Goal: Find specific page/section: Find specific page/section

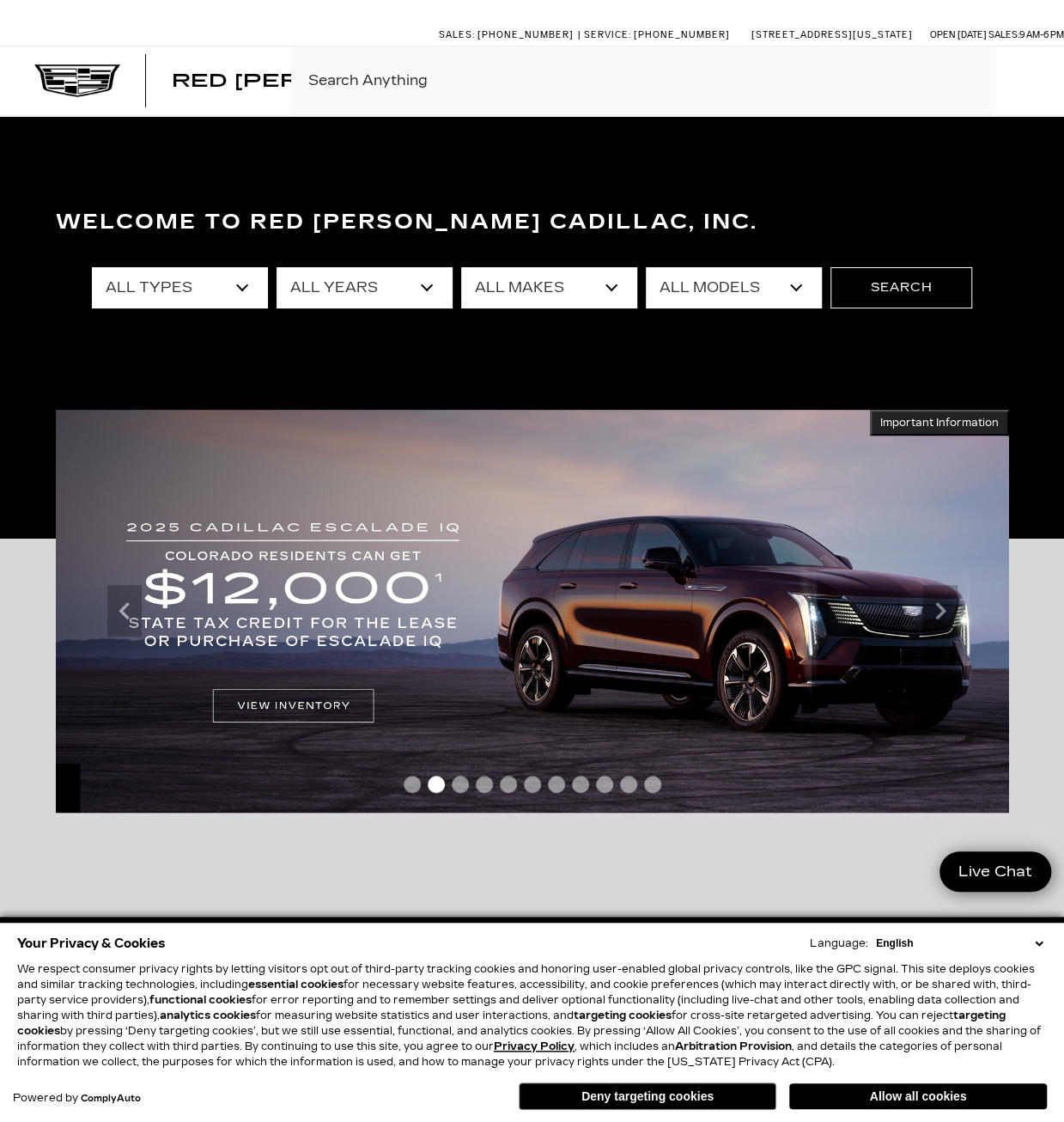
click at [220, 77] on span "Red [PERSON_NAME] Cadillac, Inc." at bounding box center [420, 80] width 495 height 21
click at [335, 110] on div "Red Noland Cadillac, Inc. Accessible Menu EV Test Drive Show New Cadillac Cross…" at bounding box center [532, 80] width 1064 height 69
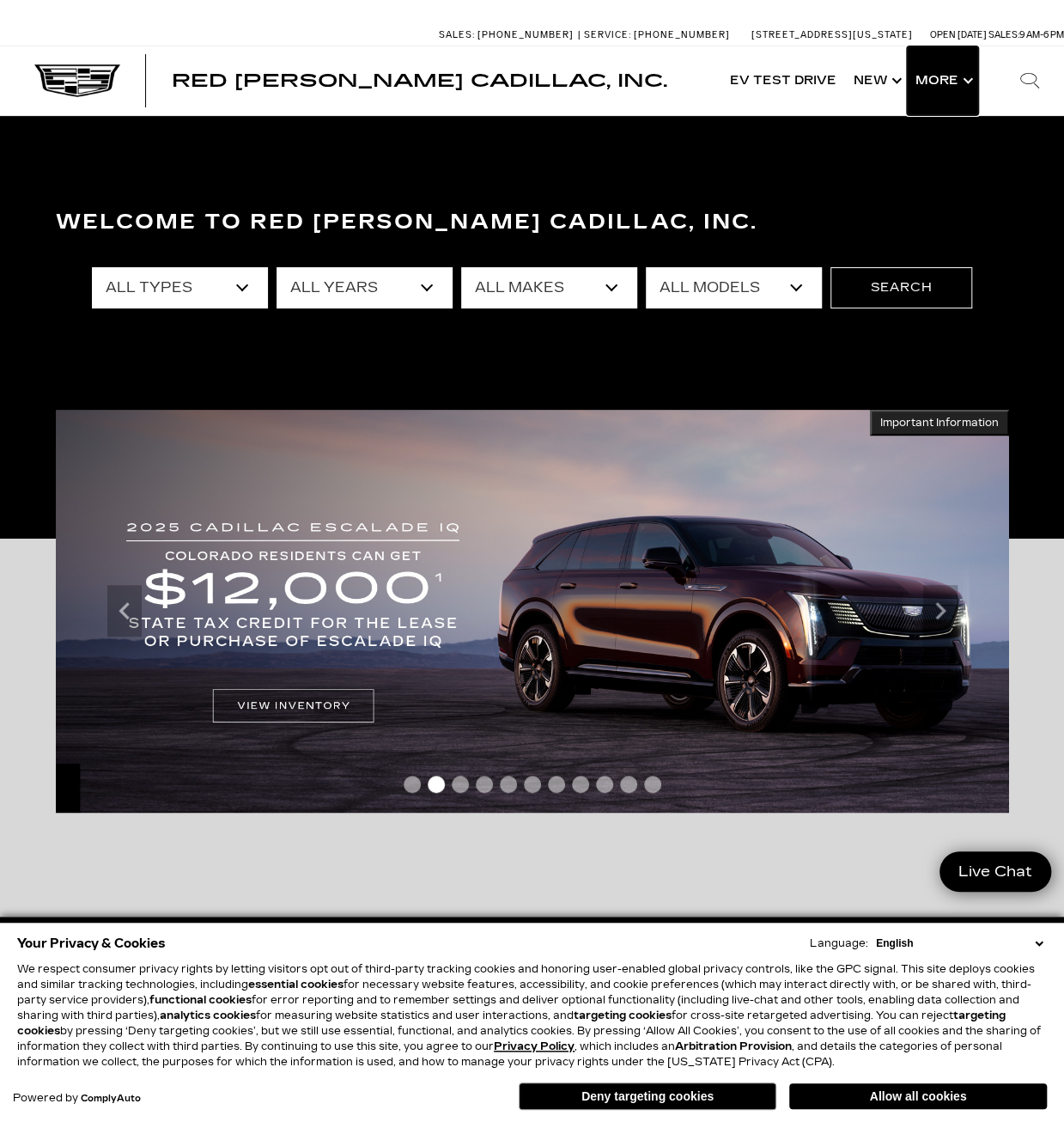
click at [958, 84] on button "Show More" at bounding box center [942, 80] width 71 height 69
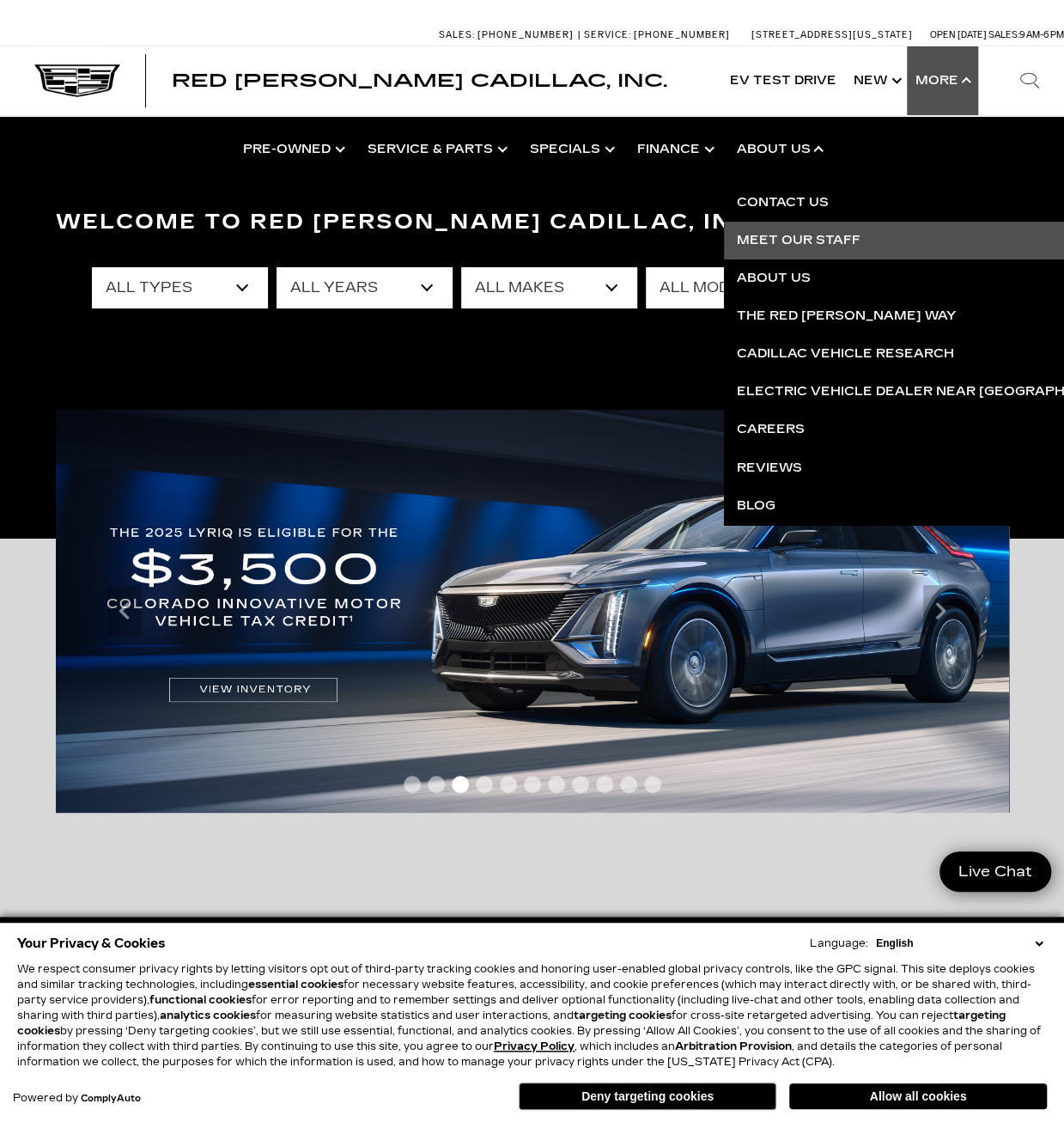
click at [795, 242] on link "Meet Our Staff" at bounding box center [931, 240] width 416 height 37
